Goal: Complete application form: Complete application form

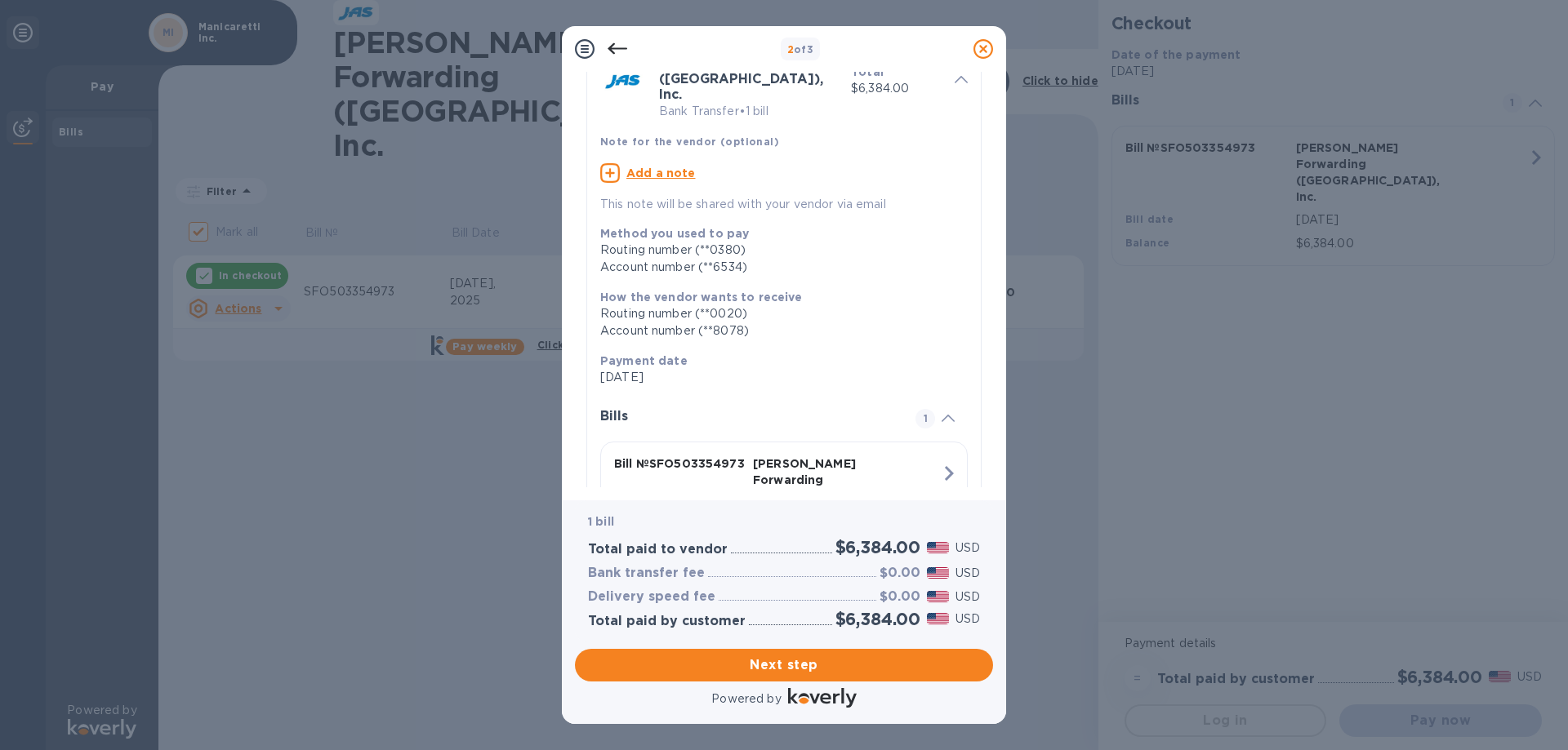
scroll to position [174, 0]
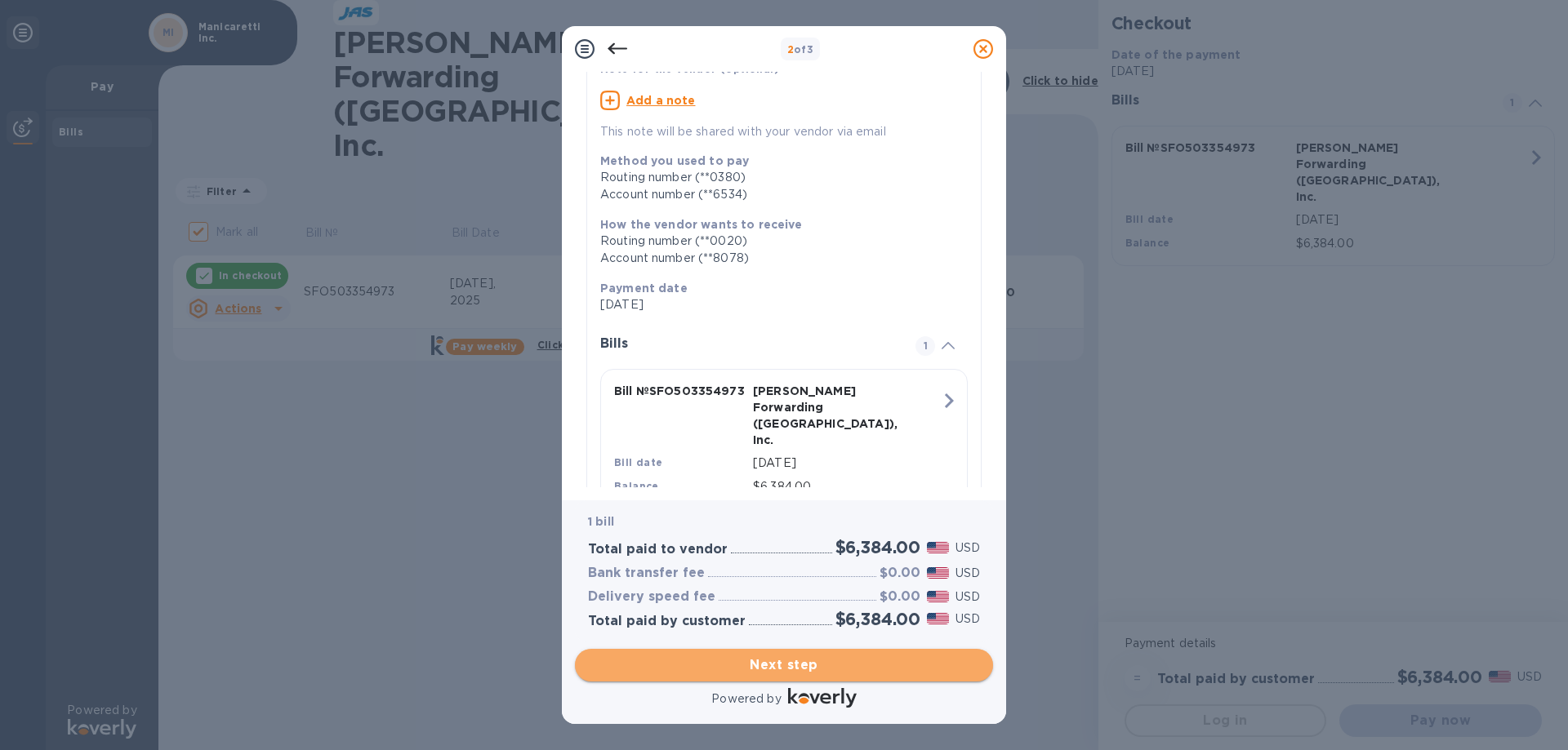
click at [765, 663] on span "Next step" at bounding box center [783, 665] width 392 height 20
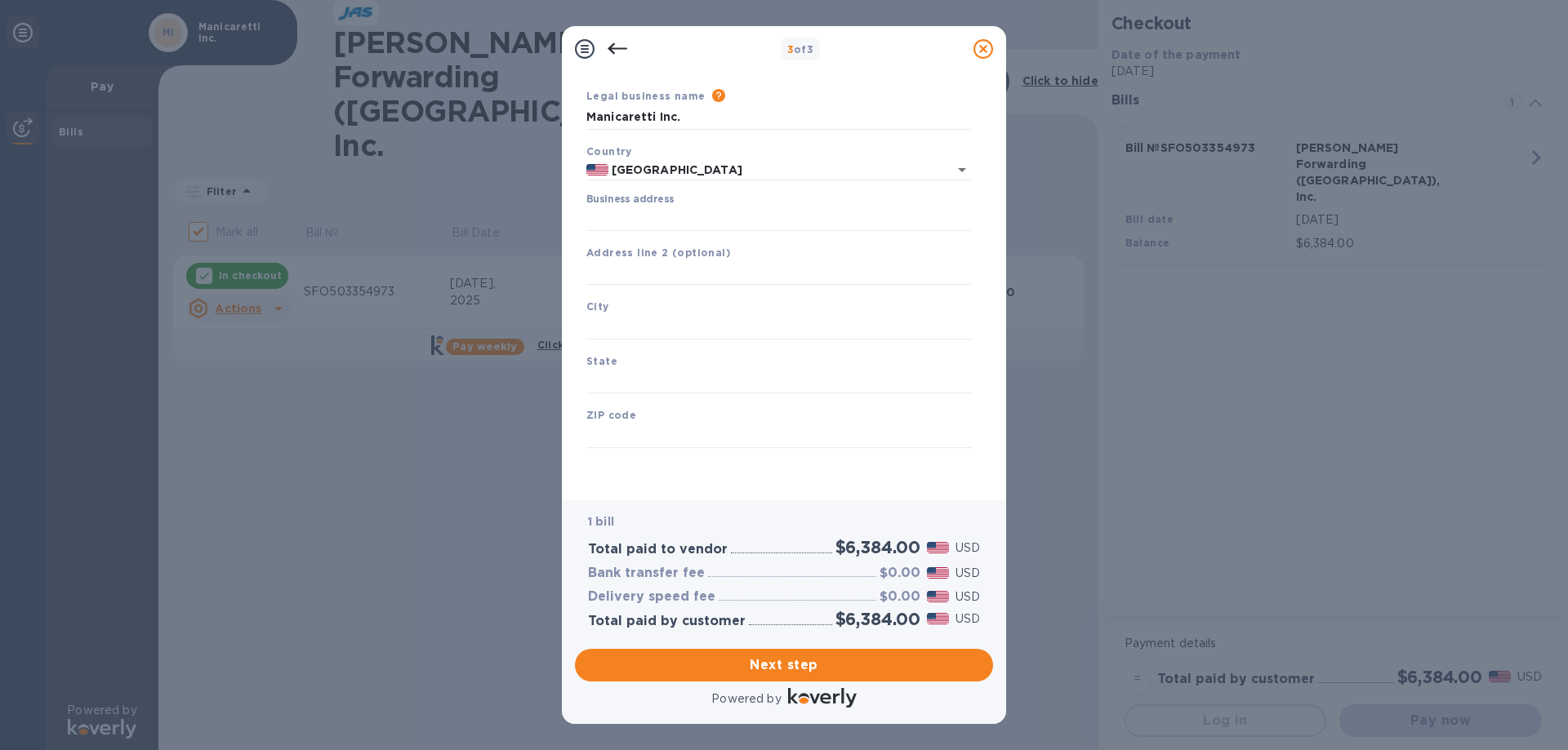
scroll to position [48, 0]
click at [629, 215] on input "Business address" at bounding box center [779, 218] width 386 height 25
type input "Manicaretti, Inc."
click at [740, 274] on input "text" at bounding box center [779, 273] width 386 height 25
type input "[STREET_ADDRESS]"
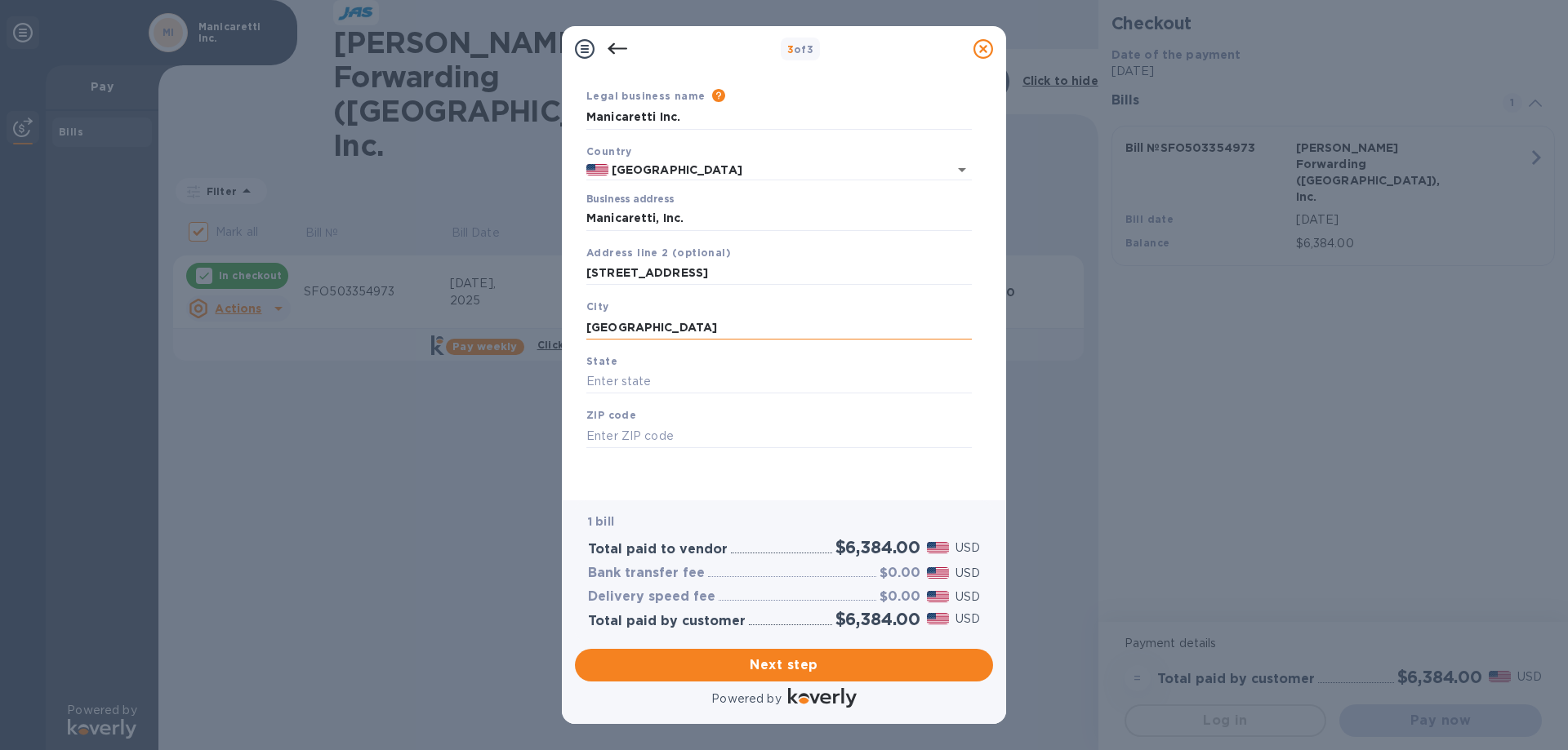
type input "[GEOGRAPHIC_DATA]"
type input "CA"
type input "94618"
drag, startPoint x: 994, startPoint y: 331, endPoint x: 991, endPoint y: 428, distance: 97.0
click at [995, 421] on div "Business Information Legal business name Please provide the legal name that app…" at bounding box center [784, 285] width 444 height 428
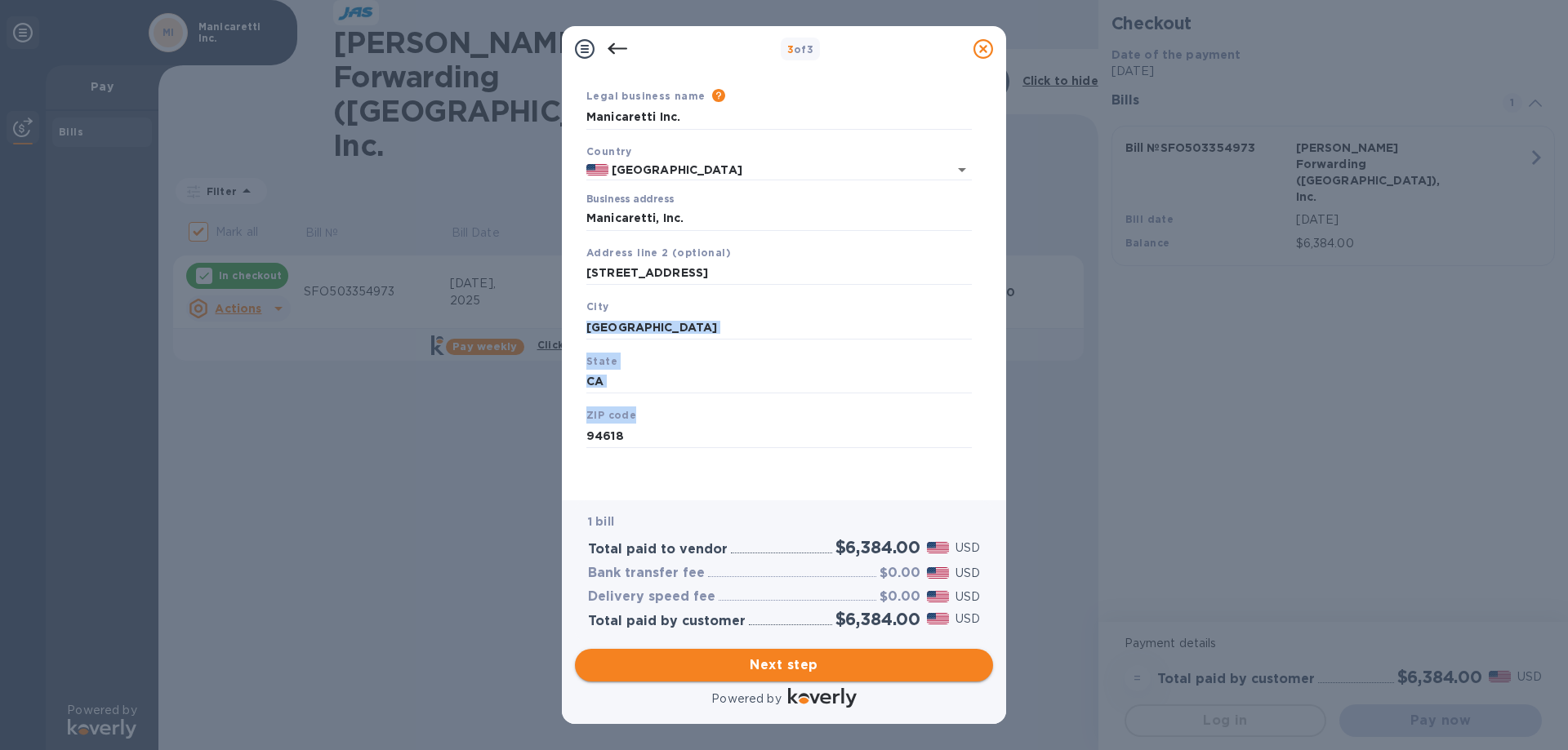
click at [788, 667] on span "Next step" at bounding box center [783, 665] width 392 height 20
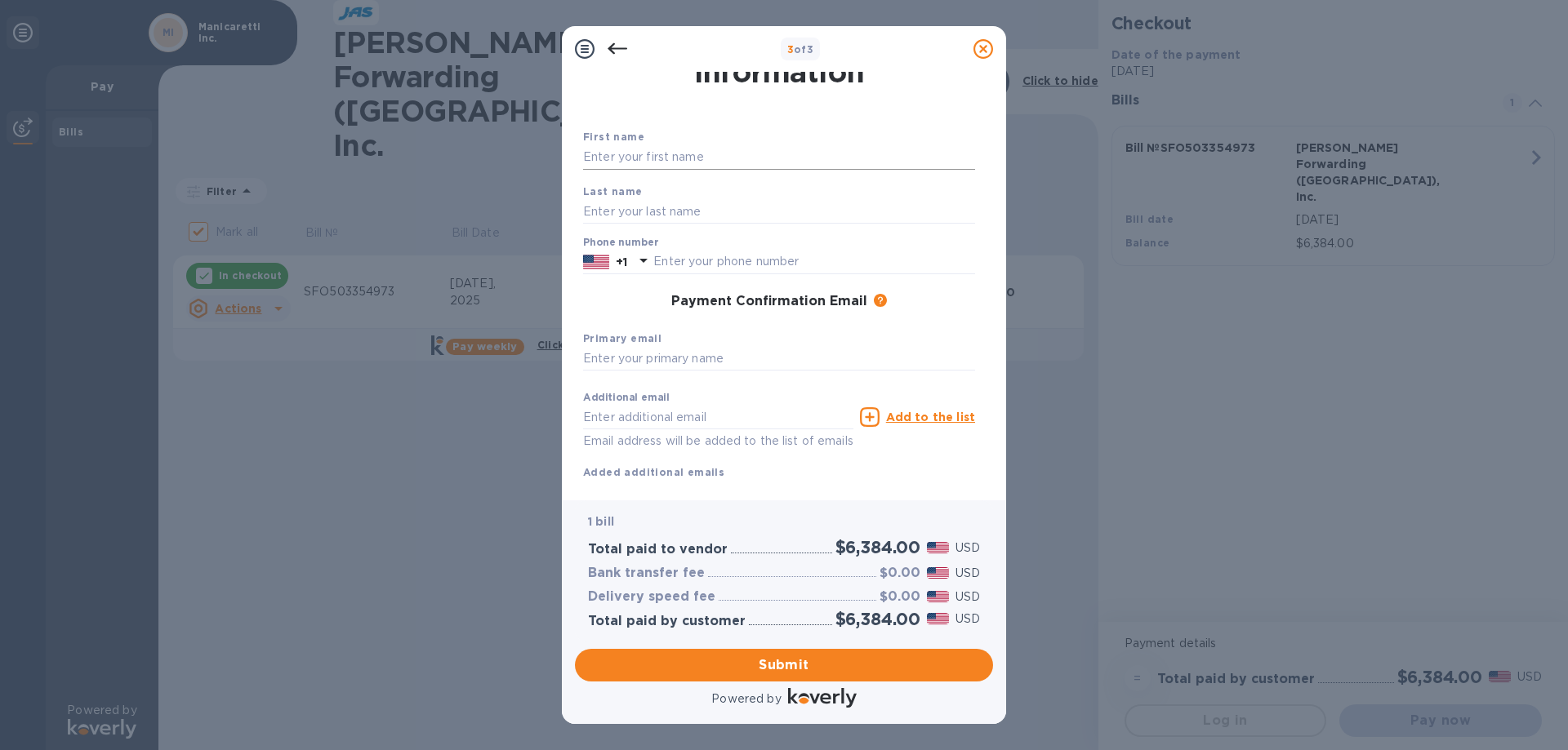
click at [622, 158] on input "text" at bounding box center [779, 157] width 392 height 25
type input "[PERSON_NAME]"
type input "5107402029"
click at [603, 356] on input "text" at bounding box center [779, 359] width 392 height 25
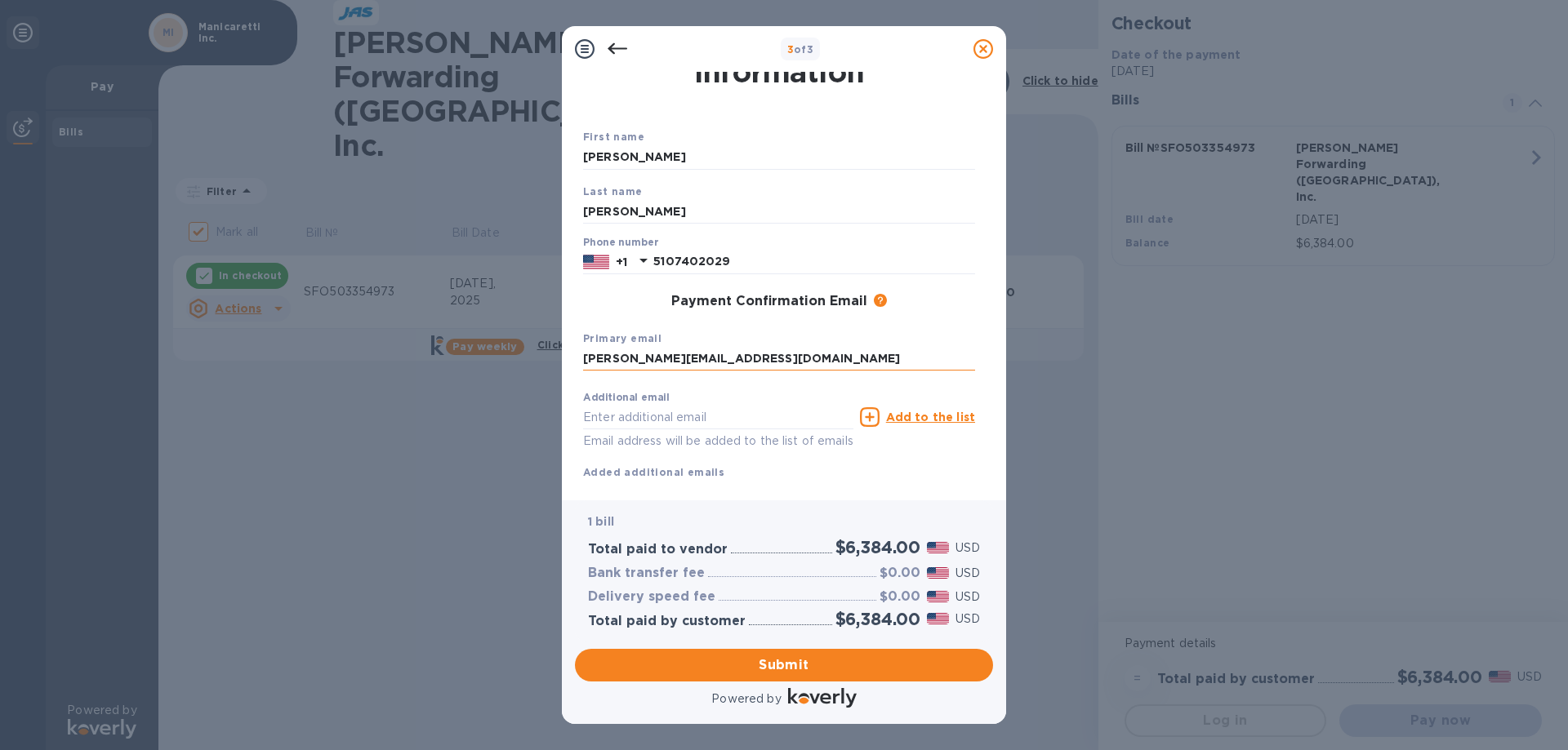
type input "[PERSON_NAME][EMAIL_ADDRESS][DOMAIN_NAME]"
type input "d"
type input "[EMAIL_ADDRESS][DOMAIN_NAME]"
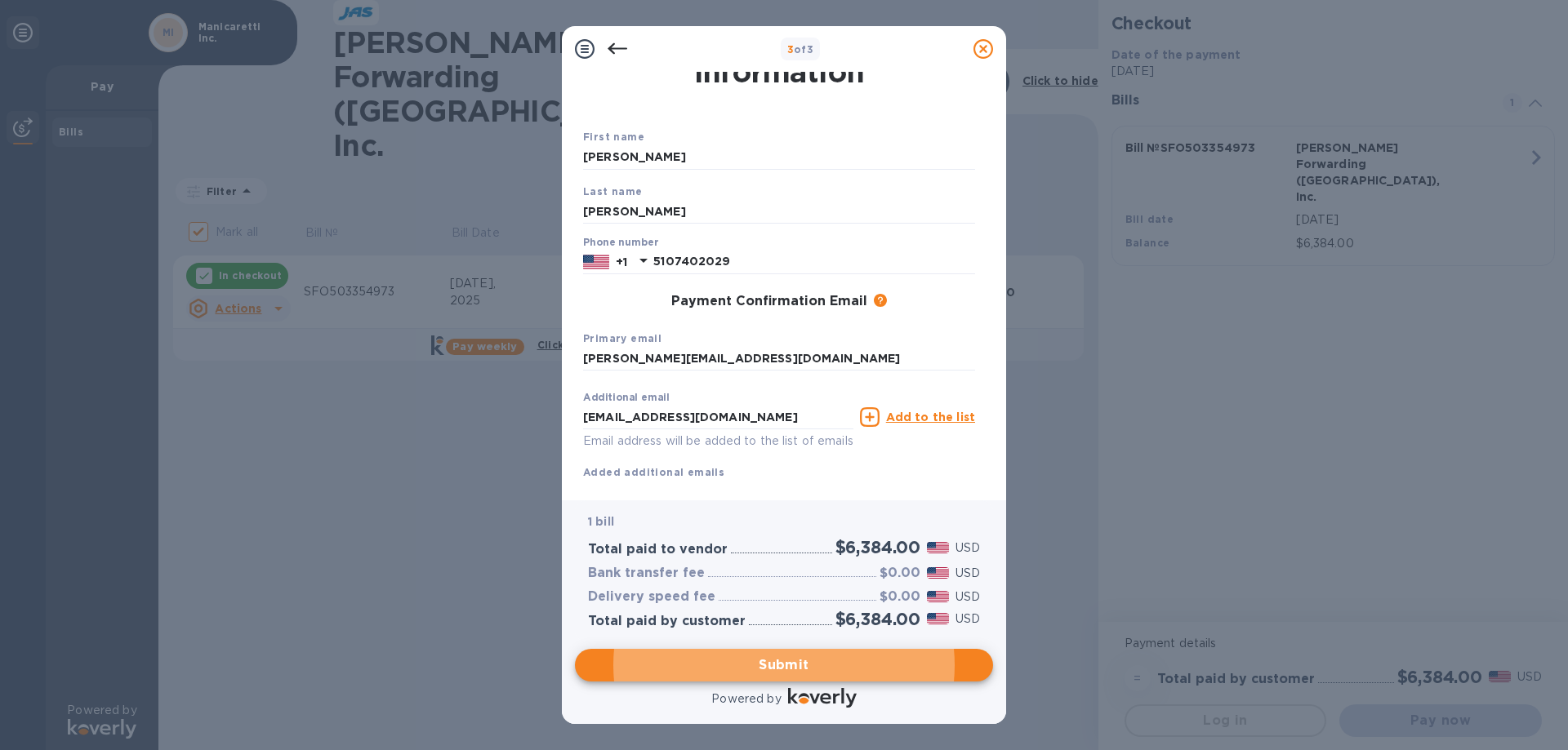
click at [917, 420] on u "Add to the list" at bounding box center [930, 417] width 89 height 13
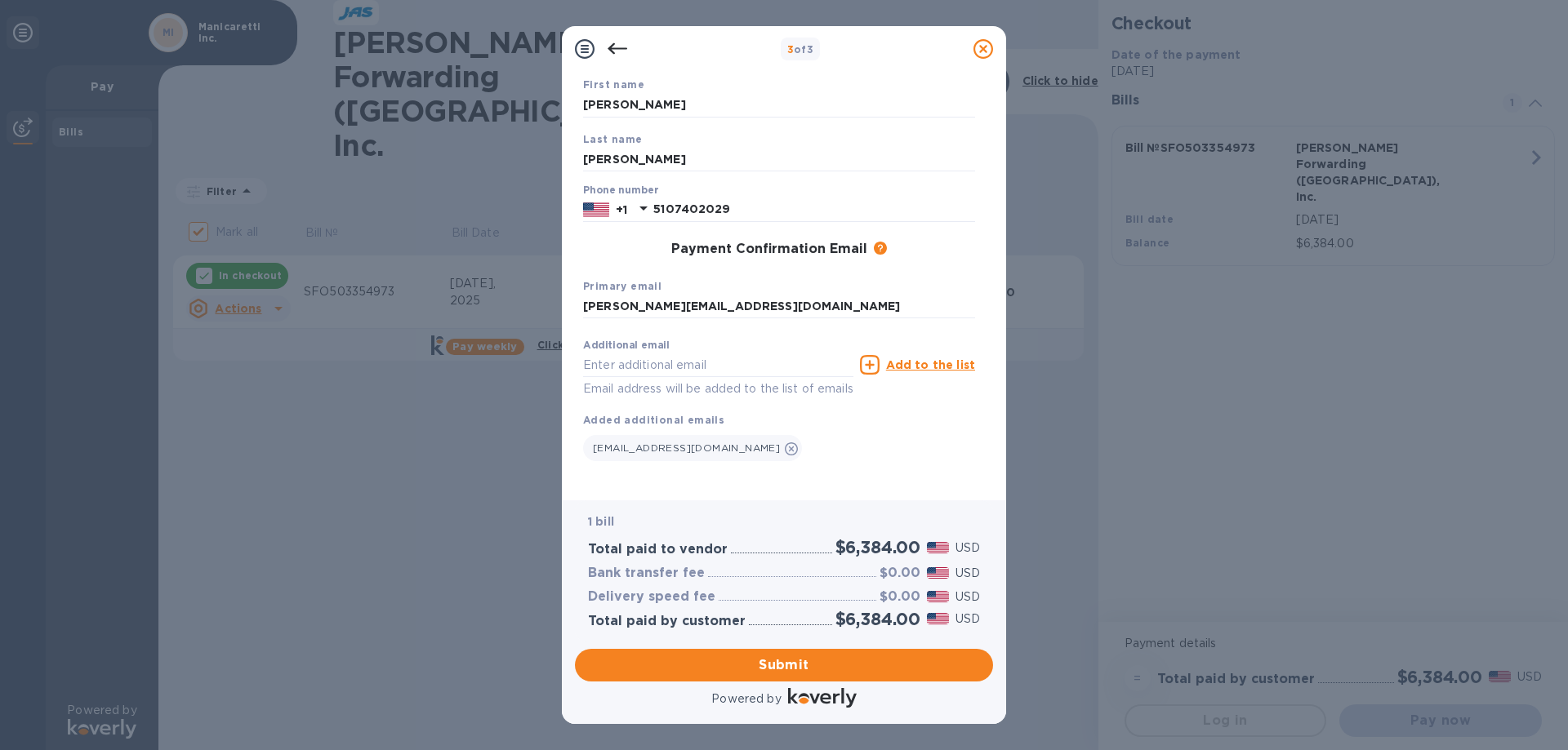
scroll to position [119, 0]
click at [782, 669] on span "Submit" at bounding box center [783, 665] width 392 height 20
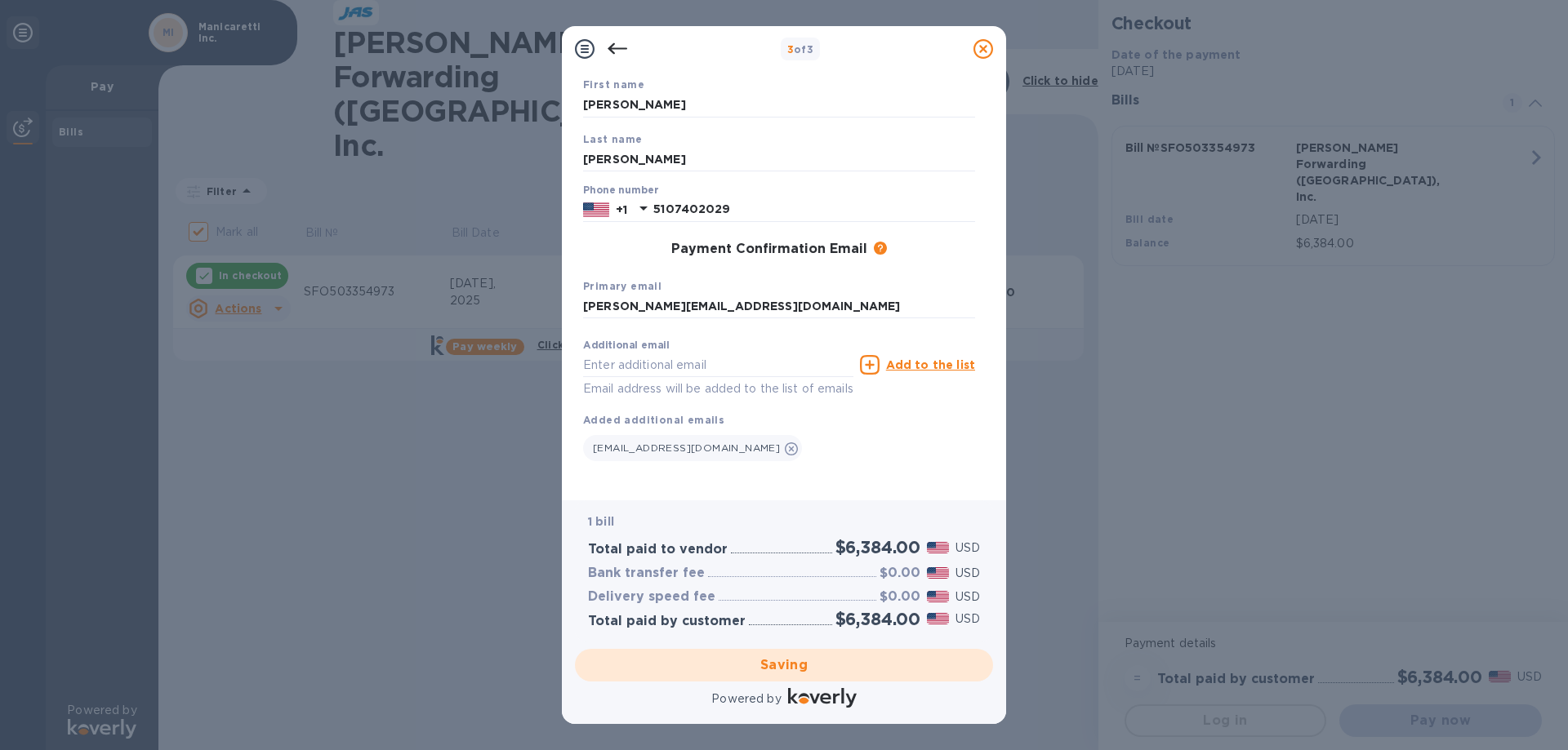
checkbox input "false"
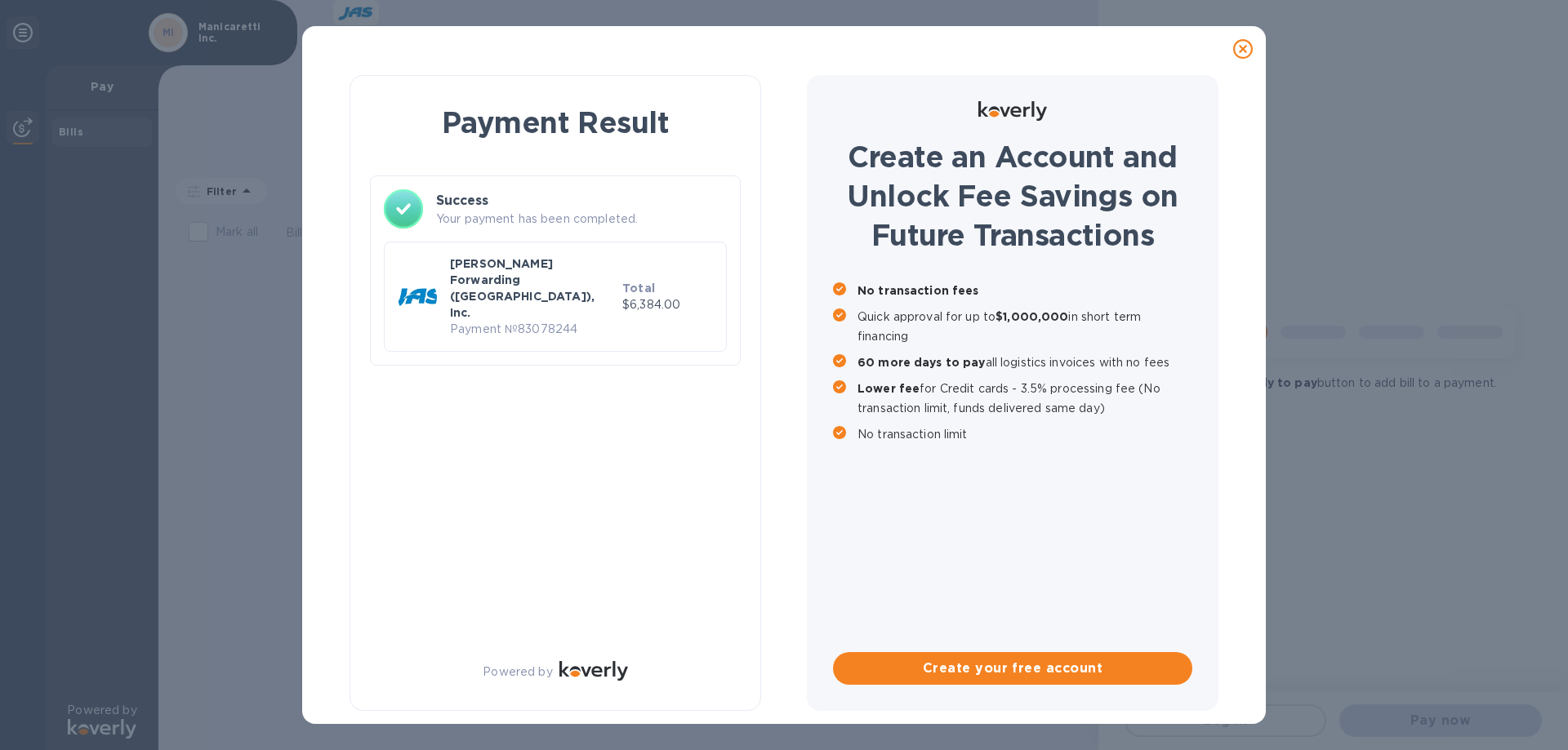
scroll to position [0, 0]
